Goal: Task Accomplishment & Management: Complete application form

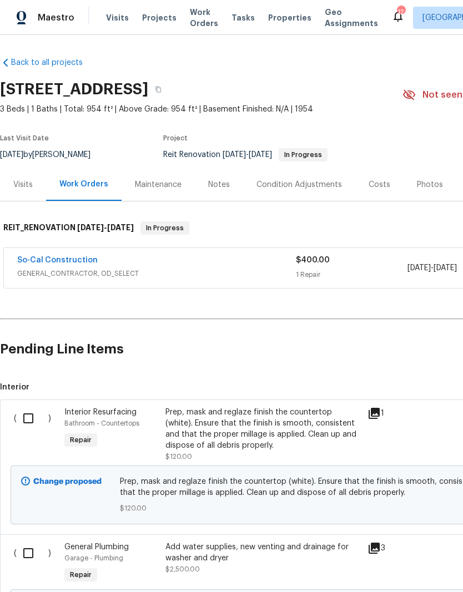
click at [155, 19] on span "Projects" at bounding box center [159, 17] width 34 height 11
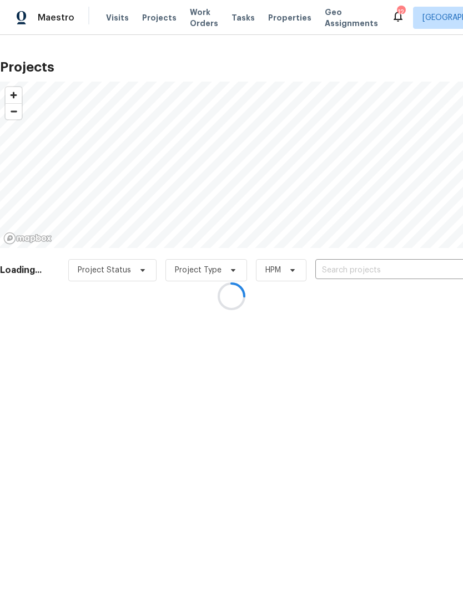
click at [357, 268] on div at bounding box center [231, 296] width 463 height 592
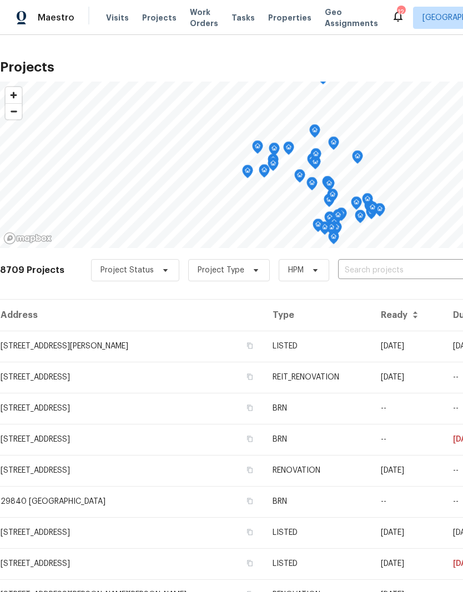
click at [362, 271] on input "text" at bounding box center [401, 270] width 127 height 17
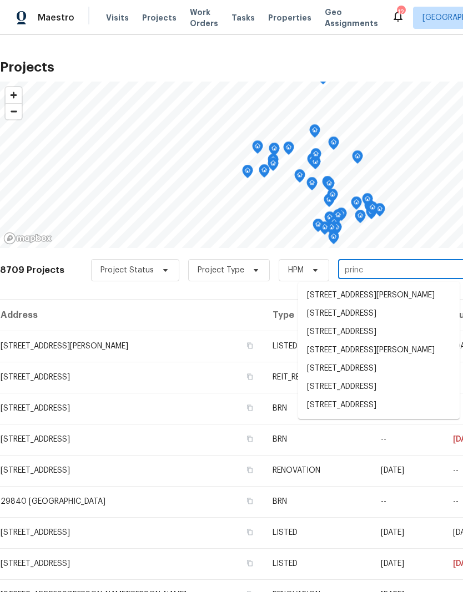
type input "prince"
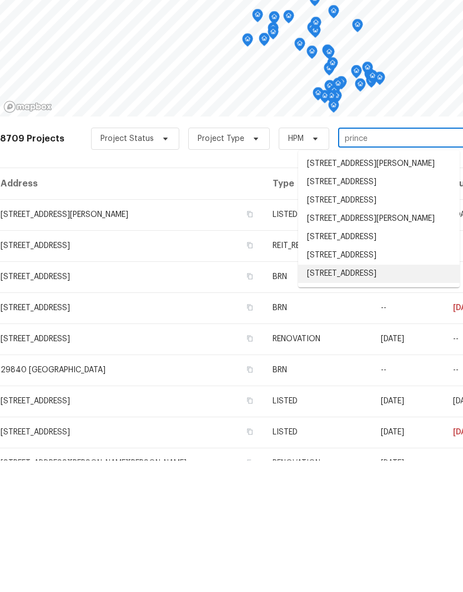
click at [373, 396] on li "[STREET_ADDRESS]" at bounding box center [378, 405] width 161 height 18
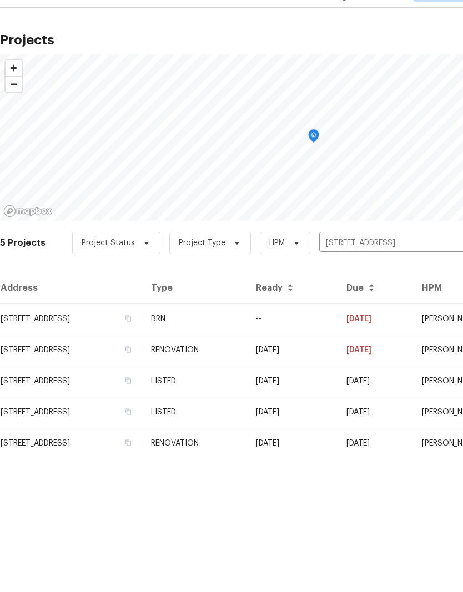
click at [247, 331] on td "BRN" at bounding box center [194, 346] width 105 height 31
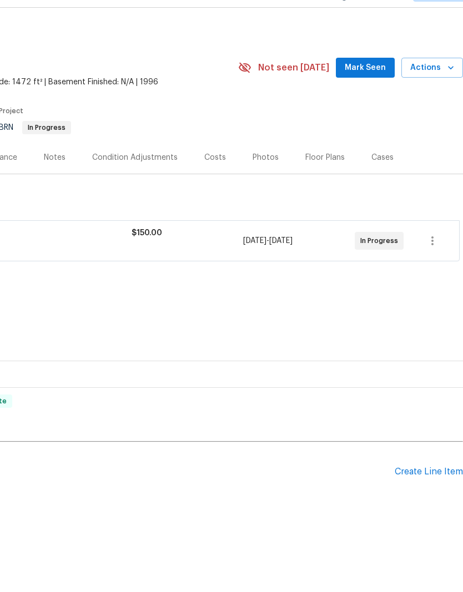
scroll to position [0, 164]
click at [412, 494] on div "Create Line Item" at bounding box center [428, 499] width 68 height 11
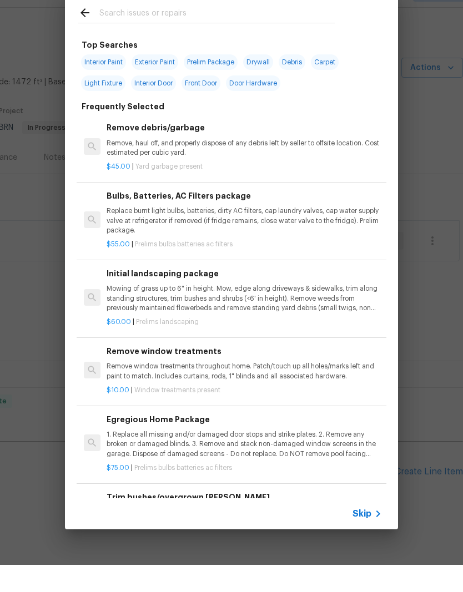
click at [150, 33] on input "text" at bounding box center [216, 41] width 235 height 17
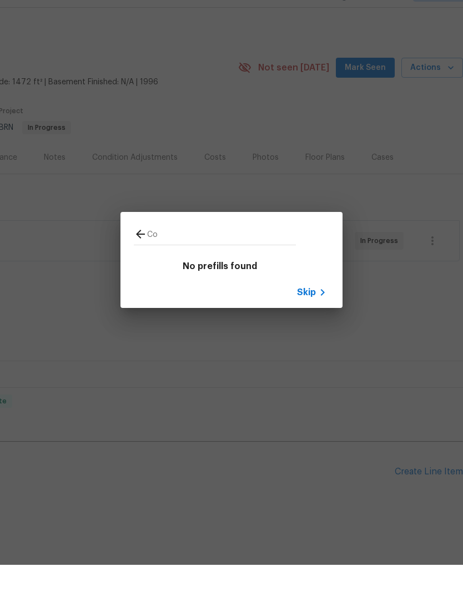
type input "C"
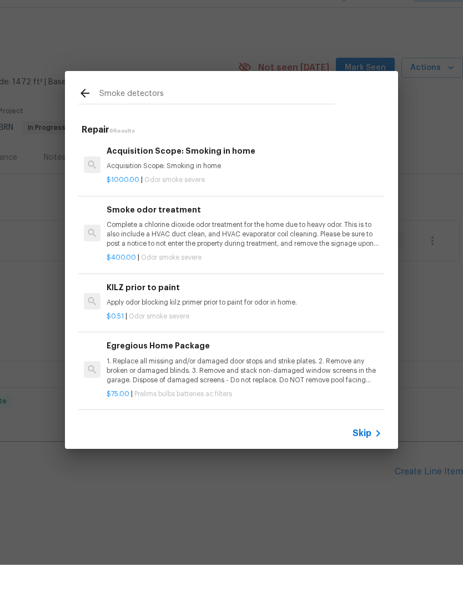
type input "Smoke detectors"
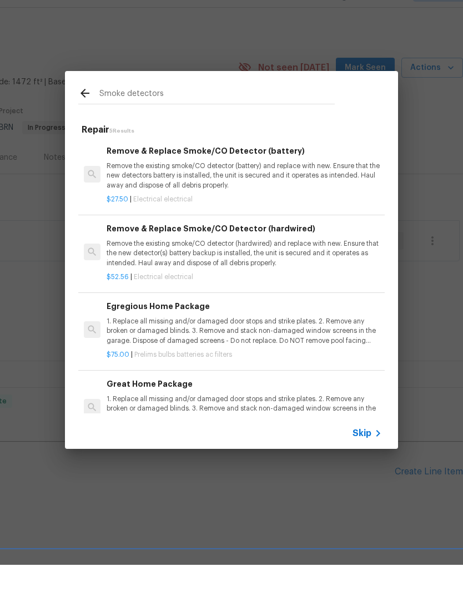
click at [199, 189] on p "Remove the existing smoke/CO detector (battery) and replace with new. Ensure th…" at bounding box center [244, 203] width 275 height 28
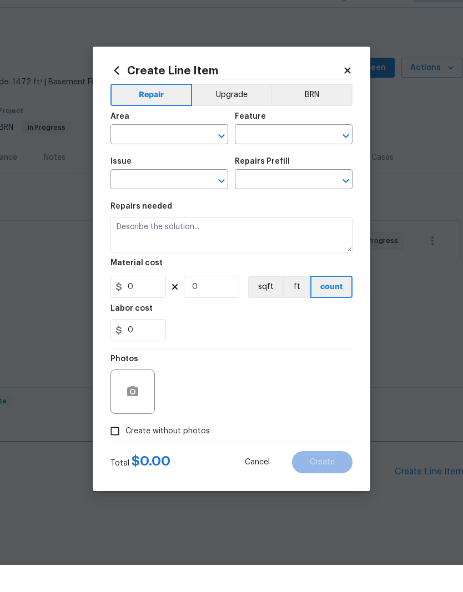
type input "Electrical"
type textarea "Remove the existing smoke/CO detector (battery) and replace with new. Ensure th…"
type input "1"
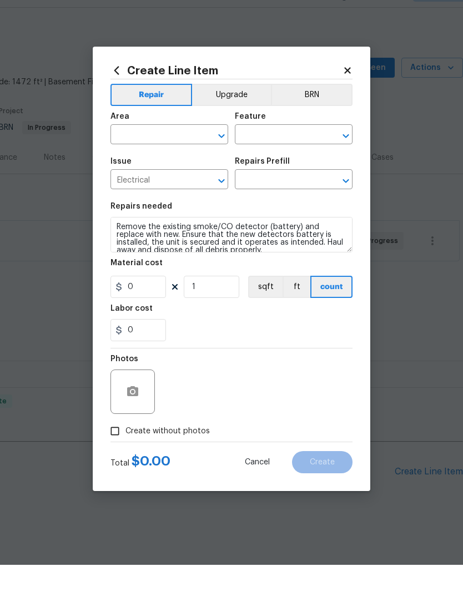
type input "Remove & Replace Smoke/CO Detector (battery) $27.50"
click at [239, 185] on div "Repairs Prefill" at bounding box center [294, 192] width 118 height 14
click at [154, 303] on input "27.5" at bounding box center [137, 314] width 55 height 22
click at [156, 303] on input "27.5" at bounding box center [137, 314] width 55 height 22
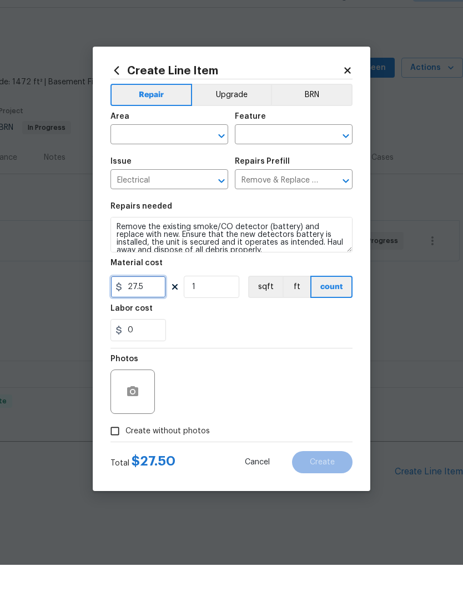
click at [147, 303] on input "27.5" at bounding box center [137, 314] width 55 height 22
click at [146, 303] on input "27.5" at bounding box center [137, 314] width 55 height 22
click at [148, 303] on input "27.5" at bounding box center [137, 314] width 55 height 22
click at [149, 303] on input "27.5" at bounding box center [137, 314] width 55 height 22
click at [150, 300] on section "Repairs needed Remove the existing smoke/CO detector (battery) and replace with…" at bounding box center [231, 299] width 242 height 152
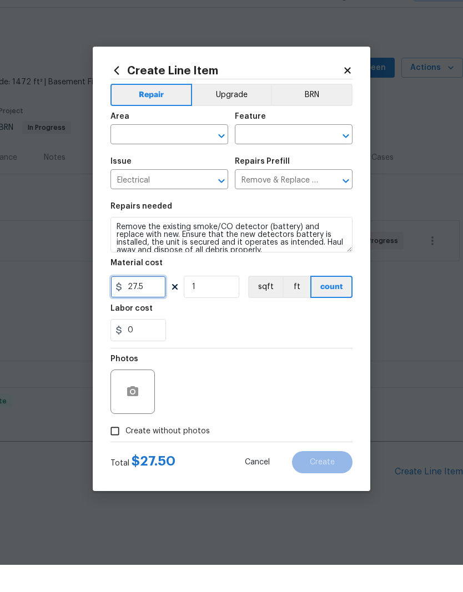
click at [148, 303] on input "27.5" at bounding box center [137, 314] width 55 height 22
click at [156, 303] on input "27.5" at bounding box center [137, 314] width 55 height 22
click at [155, 303] on input "27.5" at bounding box center [137, 314] width 55 height 22
click at [150, 303] on input "27.5" at bounding box center [137, 314] width 55 height 22
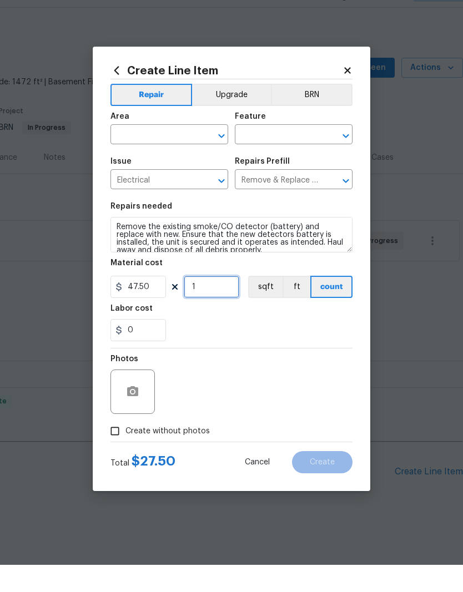
click at [220, 303] on input "1" at bounding box center [211, 314] width 55 height 22
type input "47.5"
click at [219, 303] on input "1" at bounding box center [211, 314] width 55 height 22
click at [187, 154] on input "text" at bounding box center [153, 162] width 87 height 17
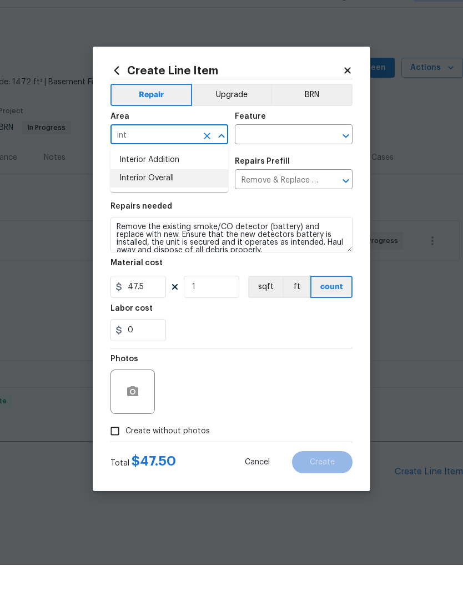
click at [165, 196] on li "Interior Overall" at bounding box center [169, 205] width 118 height 18
type input "Interior Overall"
click at [281, 154] on input "text" at bounding box center [278, 162] width 87 height 17
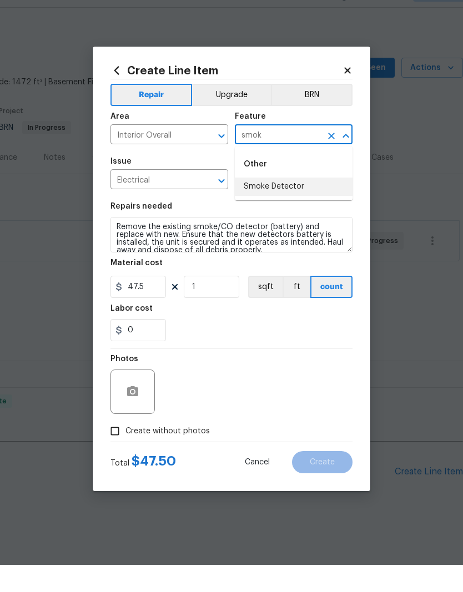
click at [288, 205] on li "Smoke Detector" at bounding box center [294, 214] width 118 height 18
click at [288, 199] on input "Remove & Replace Smoke/CO Detector (battery) $27.50" at bounding box center [278, 207] width 87 height 17
type input "Smoke Detector"
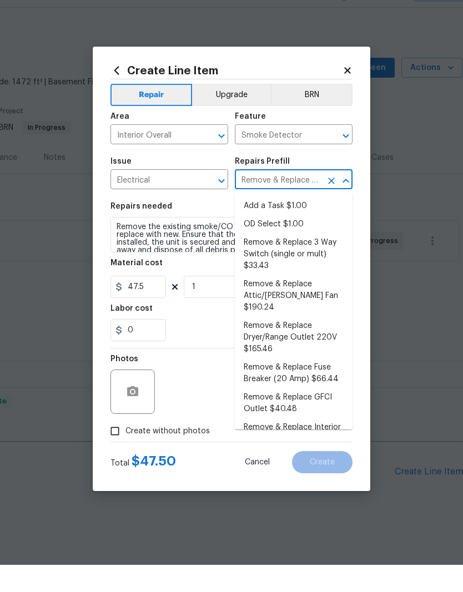
click at [315, 178] on div "Issue Electrical ​ Repairs Prefill Remove & Replace Smoke/CO Detector (battery)…" at bounding box center [231, 200] width 242 height 45
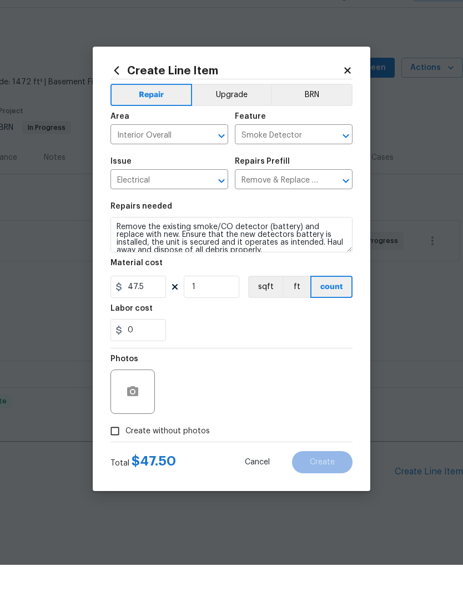
click at [113, 448] on input "Create without photos" at bounding box center [114, 458] width 21 height 21
checkbox input "true"
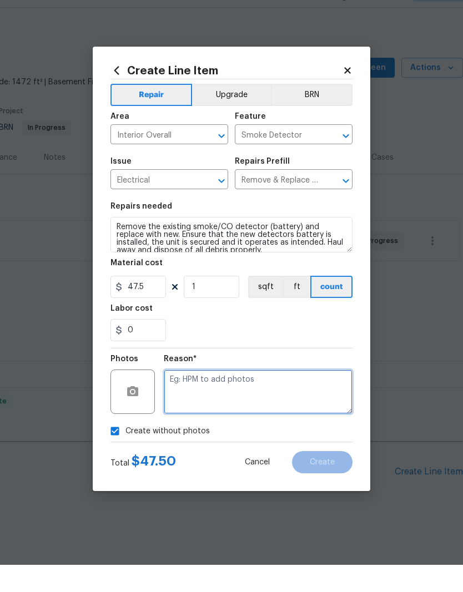
click at [206, 397] on textarea at bounding box center [258, 419] width 189 height 44
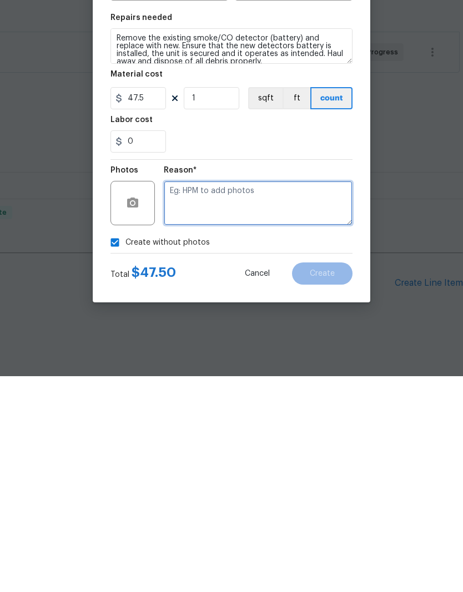
scroll to position [19, 0]
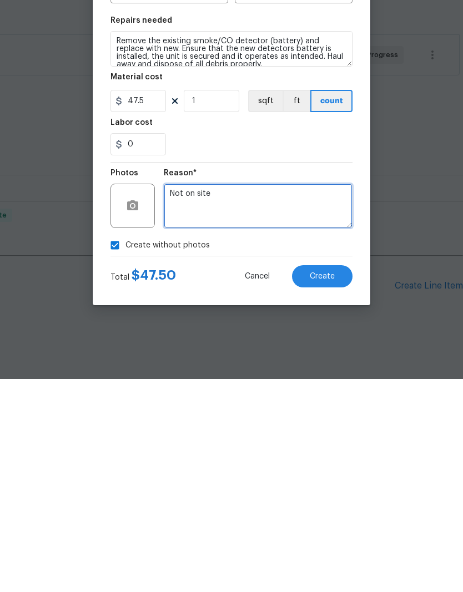
type textarea "Not on site"
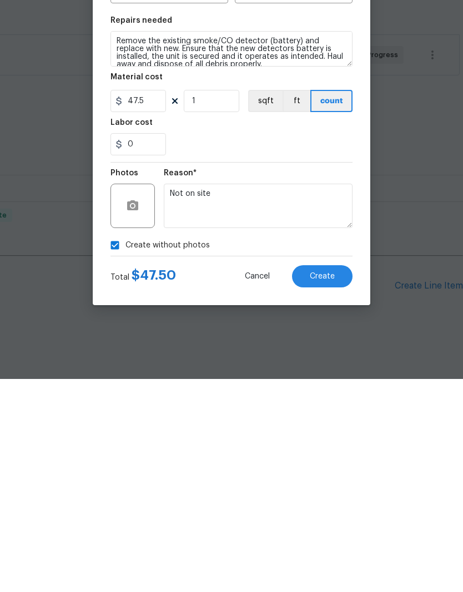
click at [328, 485] on span "Create" at bounding box center [322, 489] width 25 height 8
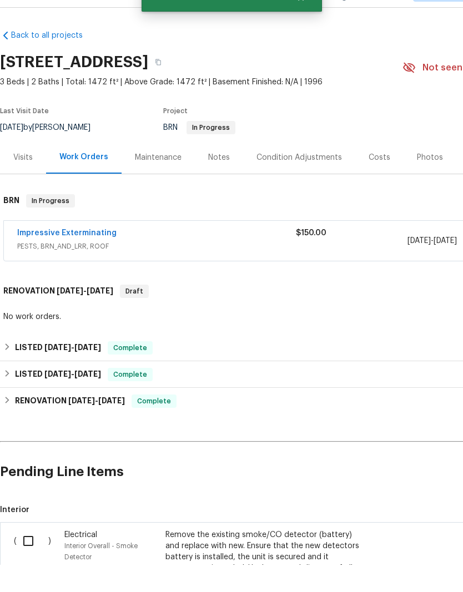
scroll to position [0, 0]
click at [32, 556] on input "checkbox" at bounding box center [33, 567] width 32 height 23
checkbox input "true"
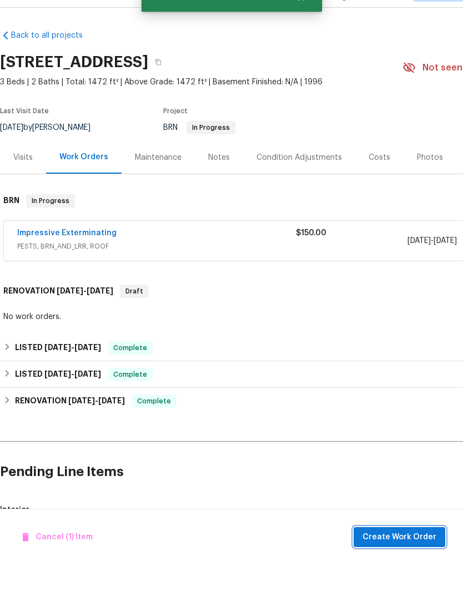
click at [399, 557] on span "Create Work Order" at bounding box center [399, 564] width 74 height 14
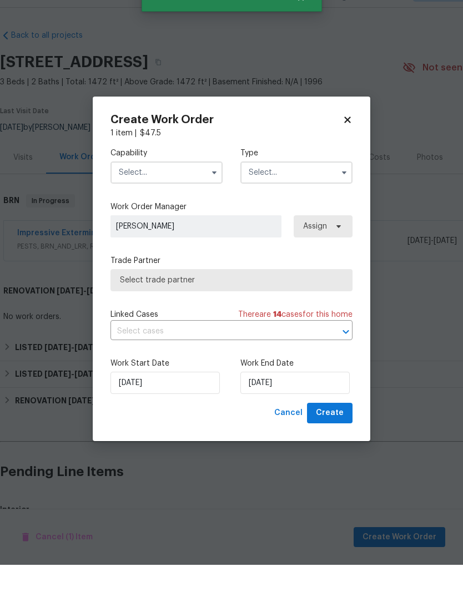
click at [177, 189] on input "text" at bounding box center [166, 200] width 112 height 22
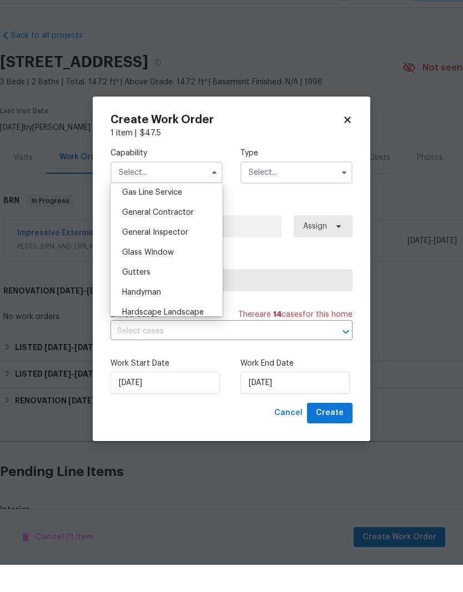
scroll to position [556, 0]
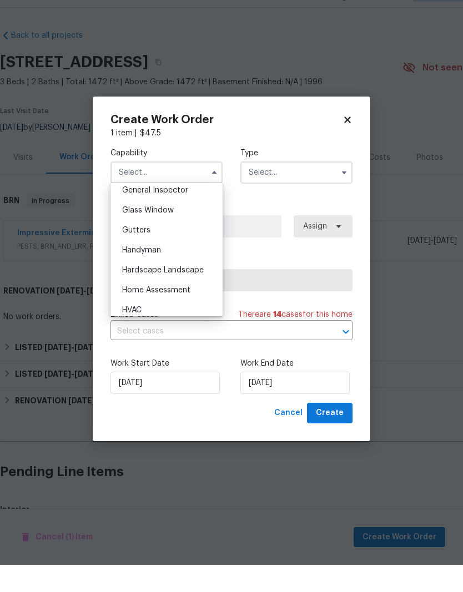
click at [159, 267] on div "Handyman" at bounding box center [166, 277] width 107 height 20
type input "Handyman"
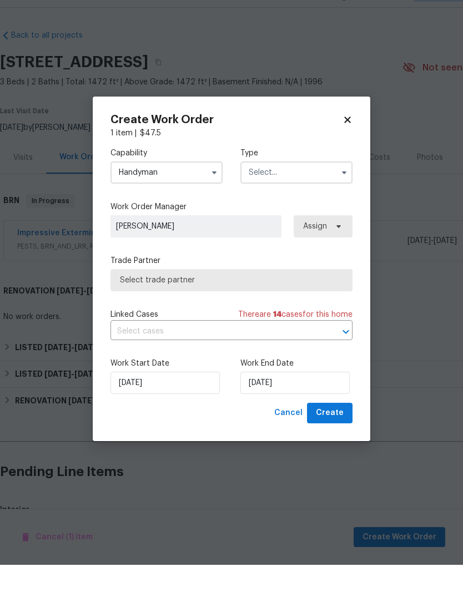
click at [317, 189] on input "text" at bounding box center [296, 200] width 112 height 22
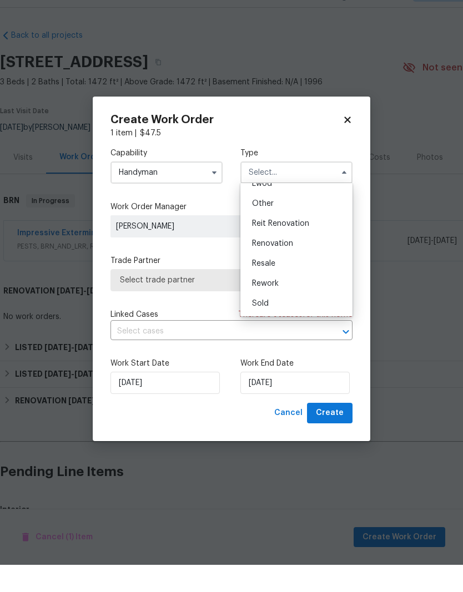
scroll to position [132, 0]
click at [289, 267] on span "Renovation" at bounding box center [272, 271] width 41 height 8
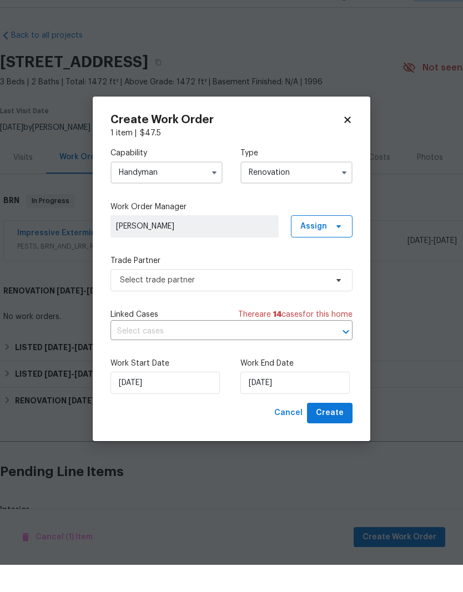
click at [314, 189] on input "Renovation" at bounding box center [296, 200] width 112 height 22
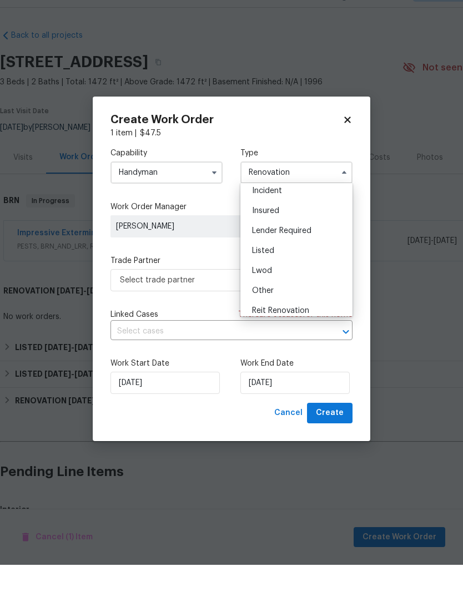
scroll to position [44, 0]
click at [273, 275] on span "Listed" at bounding box center [263, 279] width 22 height 8
type input "Listed"
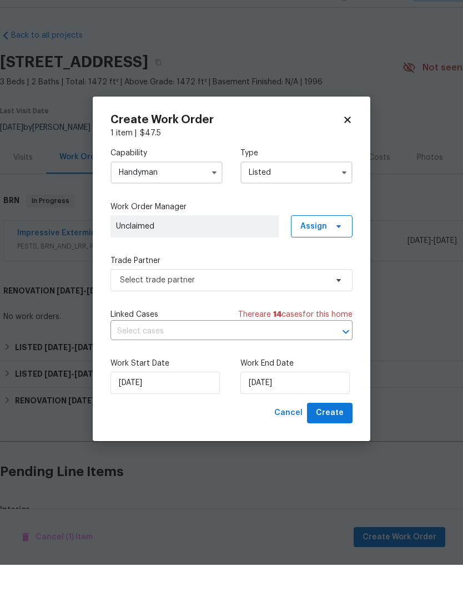
scroll to position [0, 0]
click at [339, 303] on icon at bounding box center [338, 307] width 9 height 9
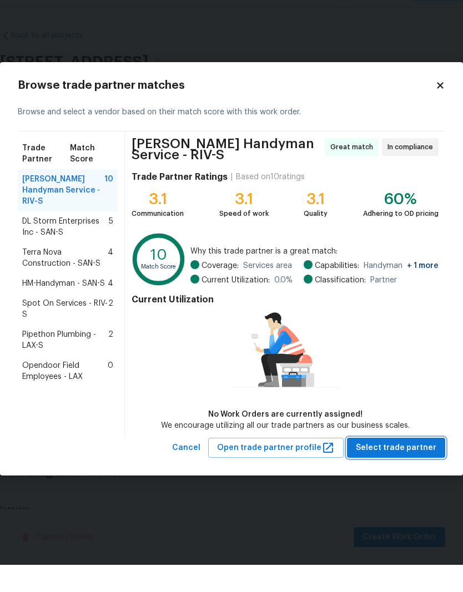
click at [389, 468] on span "Select trade partner" at bounding box center [396, 475] width 80 height 14
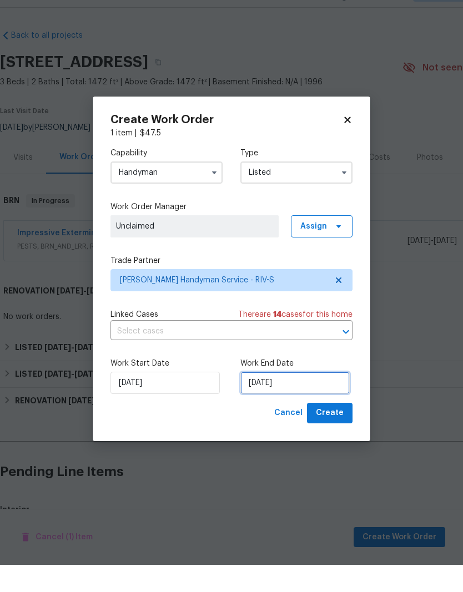
click at [272, 399] on input "10/3/2025" at bounding box center [294, 410] width 109 height 22
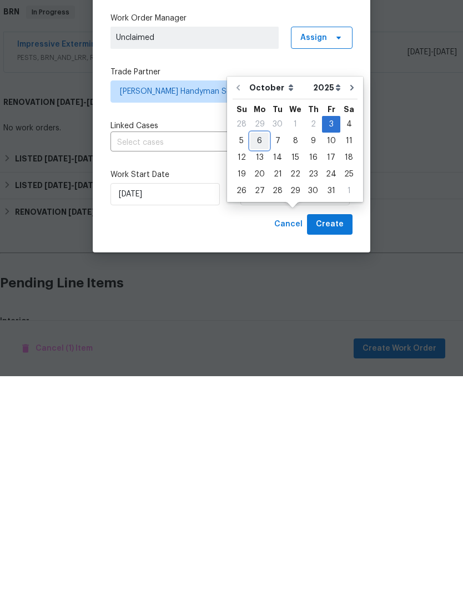
click at [258, 349] on div "6" at bounding box center [259, 357] width 18 height 16
type input "10/6/2025"
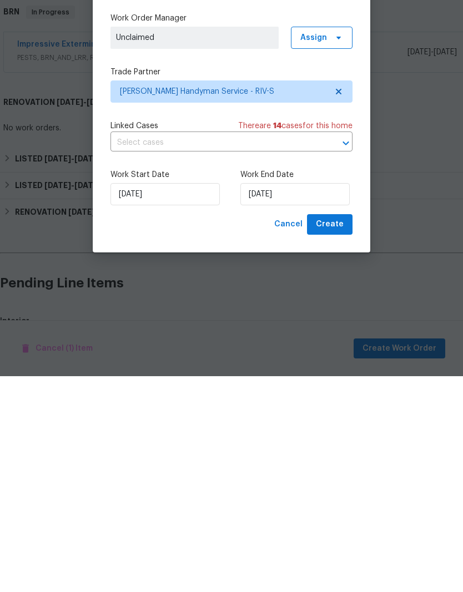
scroll to position [42, 0]
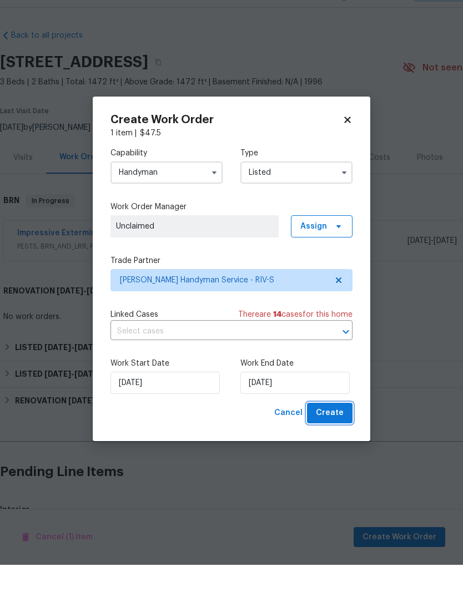
click at [333, 433] on span "Create" at bounding box center [330, 440] width 28 height 14
checkbox input "false"
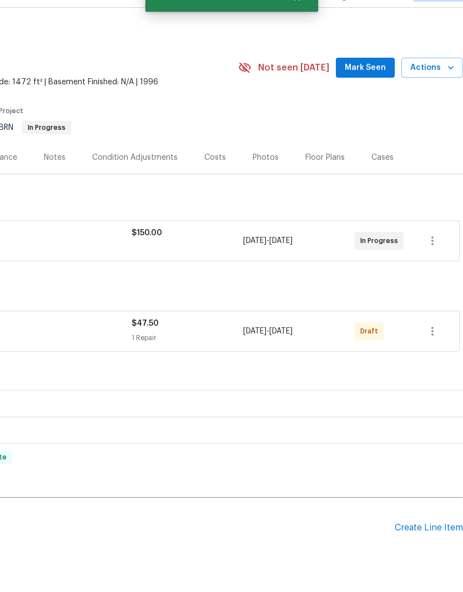
scroll to position [0, 164]
click at [432, 352] on icon "button" at bounding box center [431, 358] width 13 height 13
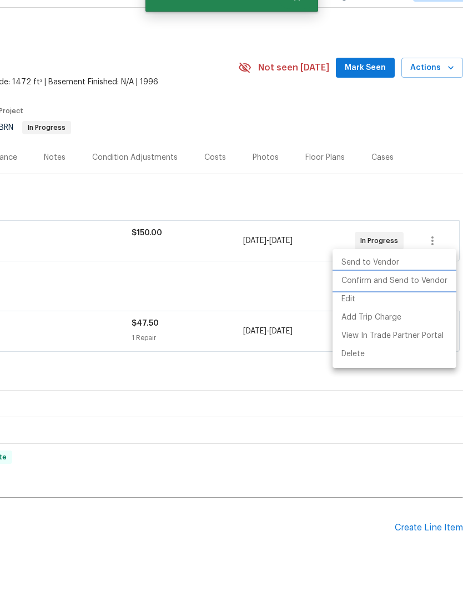
click at [407, 299] on li "Confirm and Send to Vendor" at bounding box center [394, 308] width 124 height 18
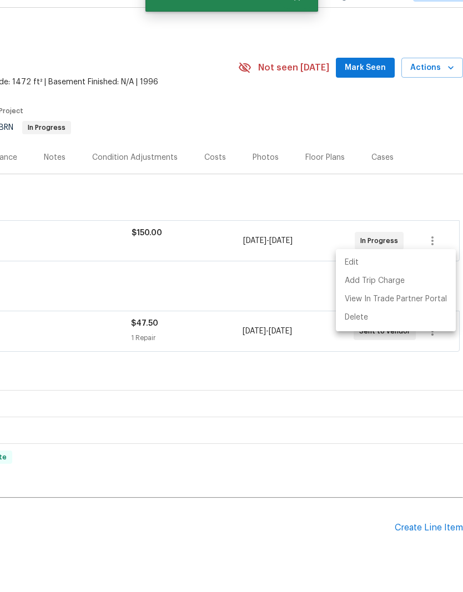
click at [328, 434] on div at bounding box center [231, 296] width 463 height 592
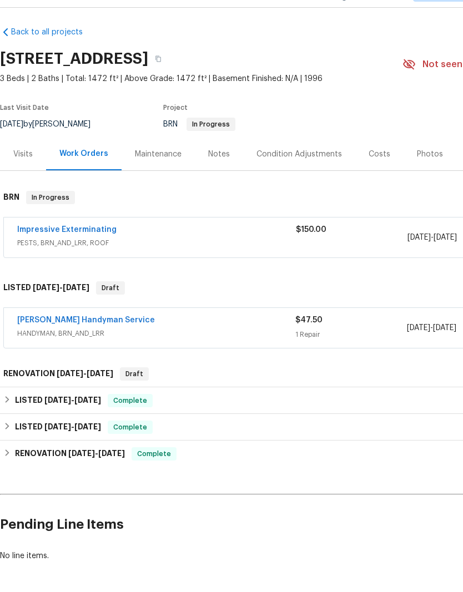
scroll to position [3, 0]
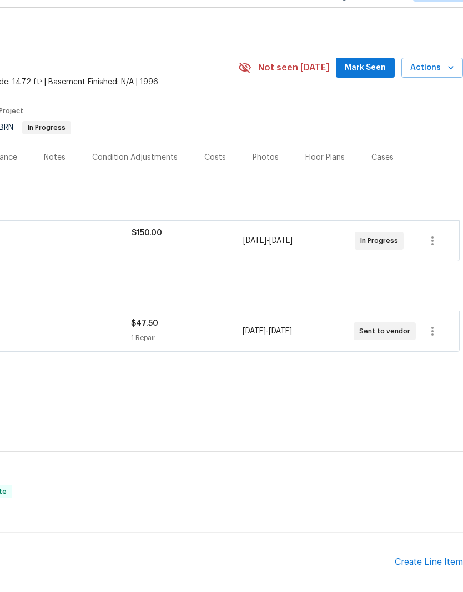
scroll to position [0, 164]
click at [371, 88] on span "Mark Seen" at bounding box center [364, 95] width 41 height 14
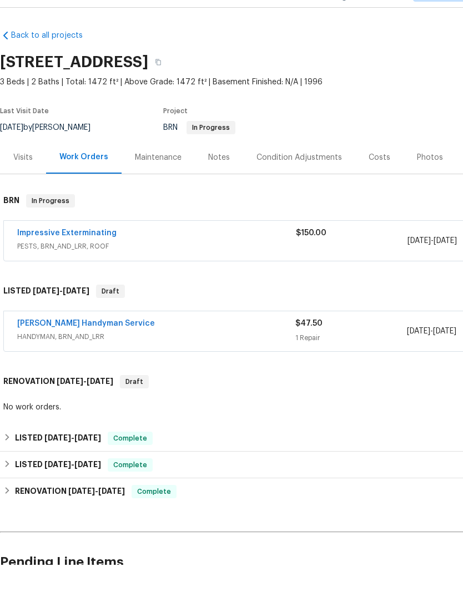
scroll to position [0, 0]
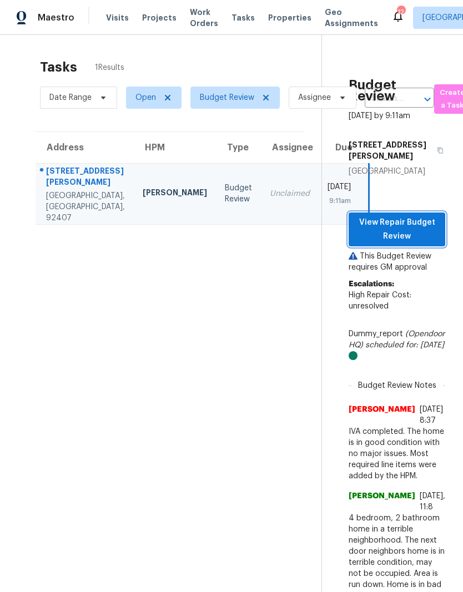
click at [400, 216] on span "View Repair Budget Review" at bounding box center [396, 229] width 79 height 27
